Goal: Task Accomplishment & Management: Use online tool/utility

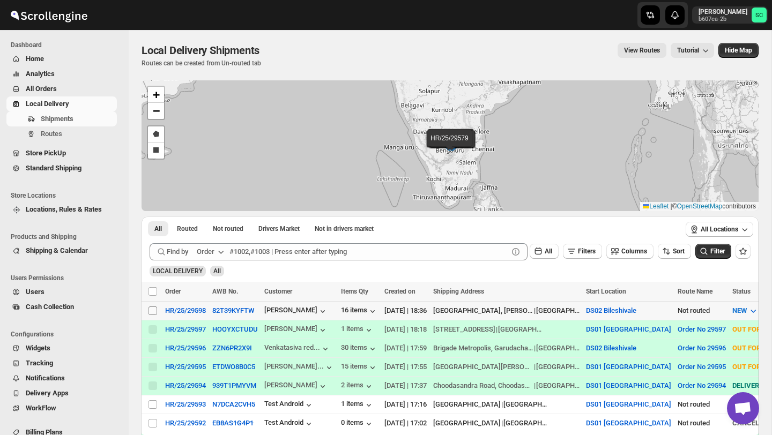
click at [150, 310] on input "Select shipment" at bounding box center [153, 311] width 9 height 9
checkbox input "true"
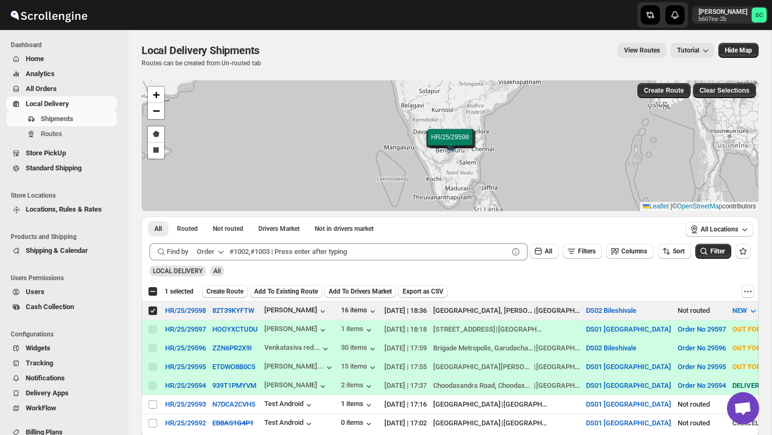
click at [226, 288] on span "Create Route" at bounding box center [224, 291] width 37 height 9
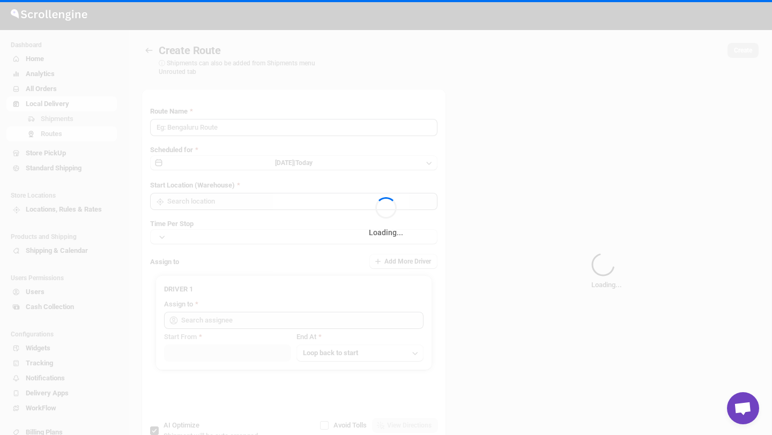
type input "Route - 23/09-0637"
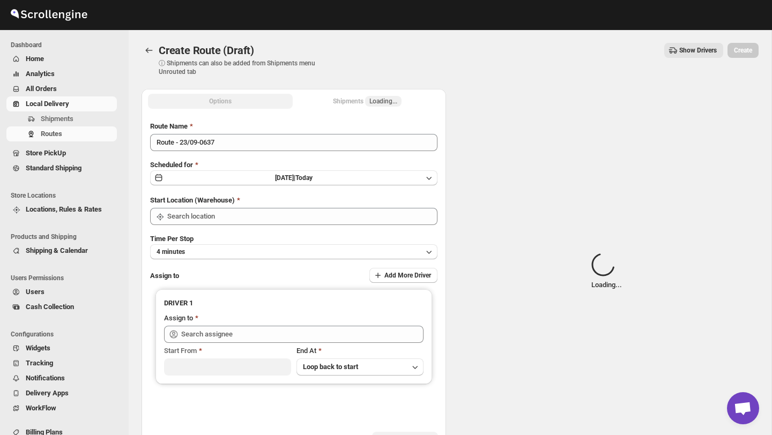
type input "DS02 Bileshivale"
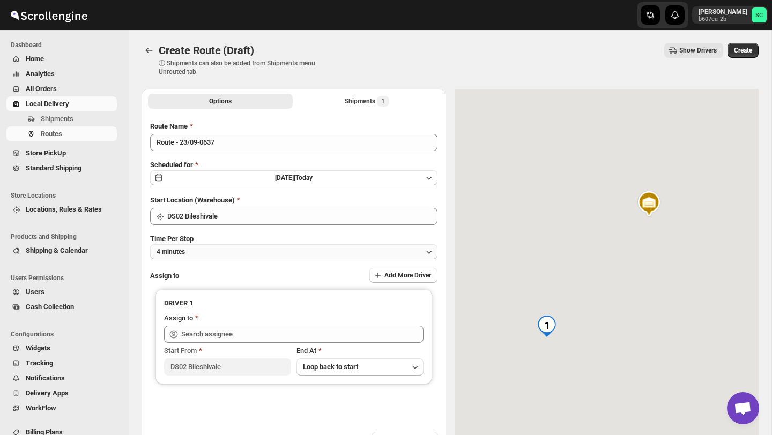
click at [241, 248] on button "4 minutes" at bounding box center [293, 251] width 287 height 15
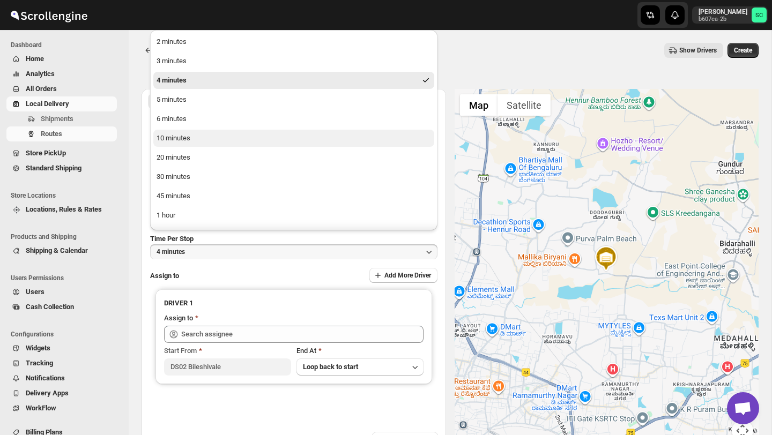
click at [190, 137] on div "10 minutes" at bounding box center [174, 138] width 34 height 11
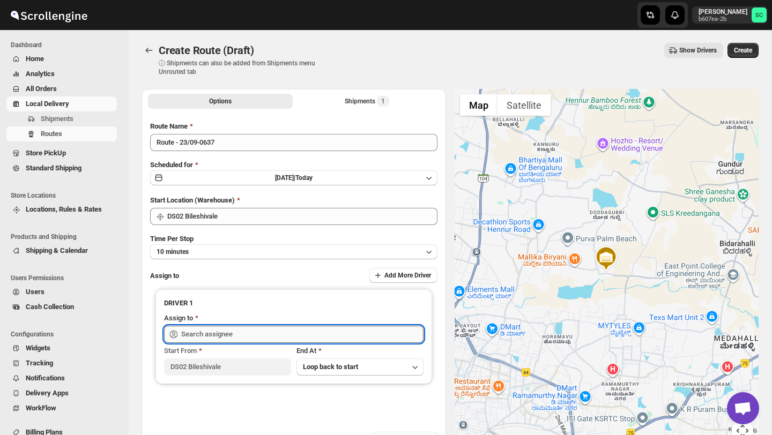
click at [203, 337] on input "text" at bounding box center [302, 334] width 242 height 17
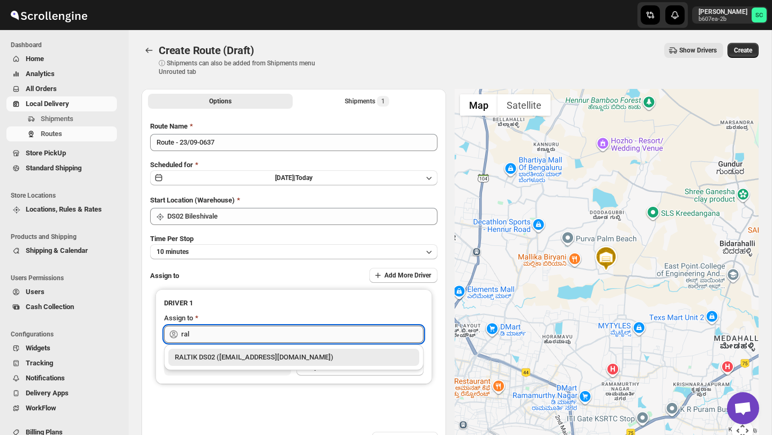
click at [249, 337] on input "ral" at bounding box center [302, 334] width 242 height 17
click at [258, 357] on div "RALTIK DS02 ([EMAIL_ADDRESS][DOMAIN_NAME])" at bounding box center [294, 357] width 238 height 11
type input "RALTIK DS02 ([EMAIL_ADDRESS][DOMAIN_NAME])"
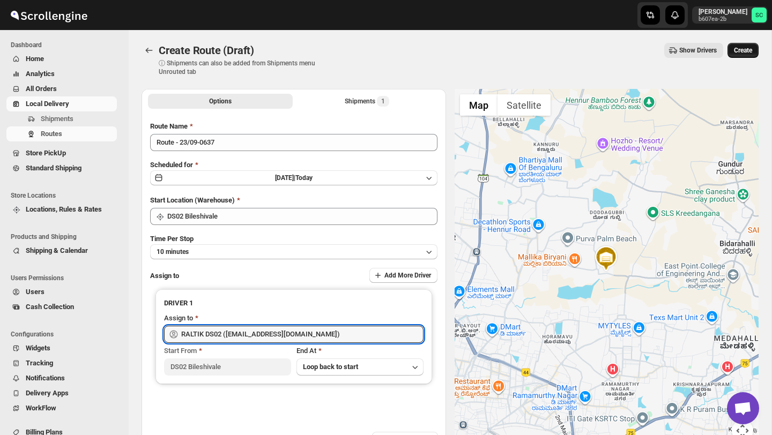
click at [739, 54] on span "Create" at bounding box center [743, 50] width 18 height 9
